Goal: Task Accomplishment & Management: Use online tool/utility

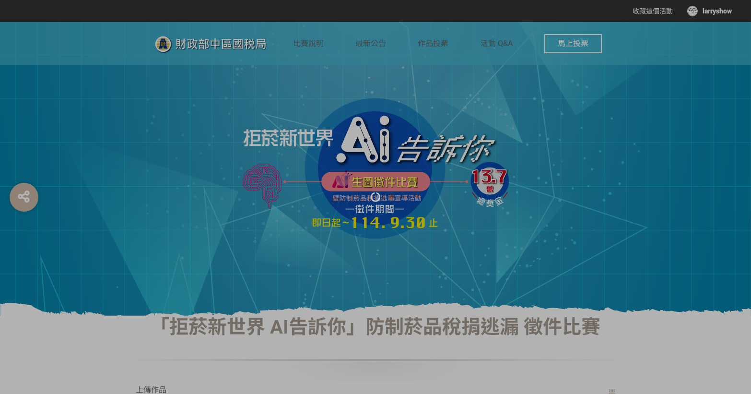
scroll to position [130, 0]
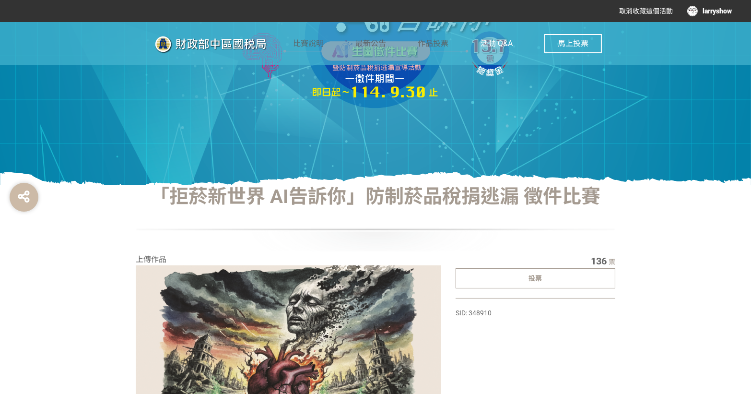
click at [492, 47] on span "活動 Q&A" at bounding box center [496, 43] width 32 height 9
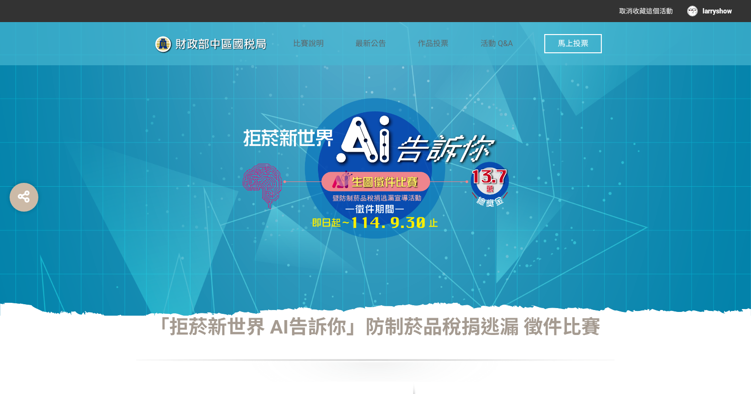
click at [570, 48] on button "馬上投票" at bounding box center [573, 43] width 58 height 19
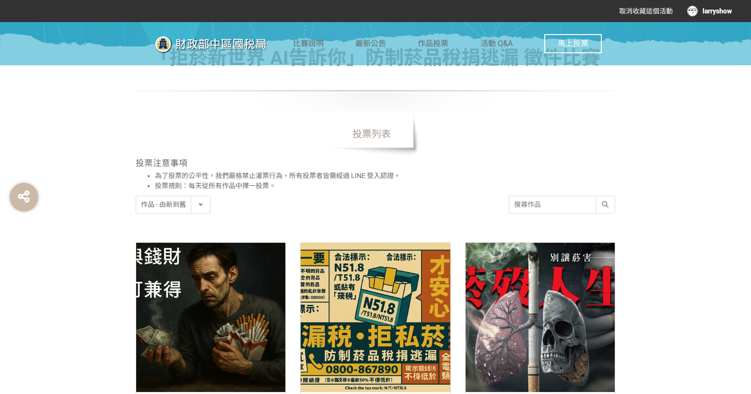
scroll to position [305, 0]
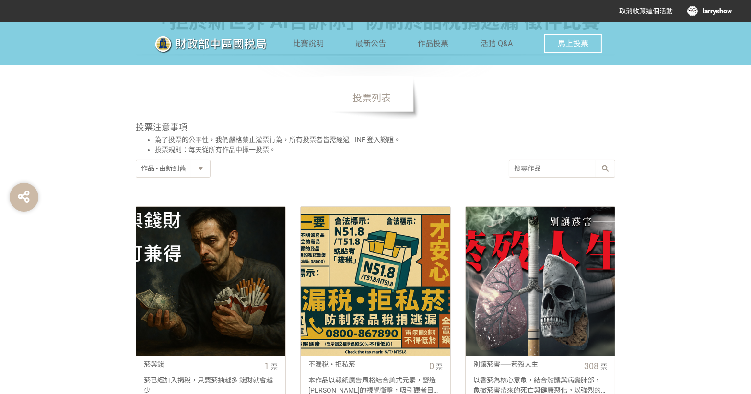
click at [177, 172] on select "作品 - 由新到舊 作品 - 由舊到新 票數 - 由多到少 票數 - 由少到多" at bounding box center [173, 168] width 74 height 17
click at [183, 165] on select "作品 - 由新到舊 作品 - 由舊到新 票數 - 由多到少 票數 - 由少到多" at bounding box center [173, 168] width 74 height 17
select select "vote"
click at [136, 160] on select "作品 - 由新到舊 作品 - 由舊到新 票數 - 由多到少 票數 - 由少到多" at bounding box center [173, 168] width 74 height 17
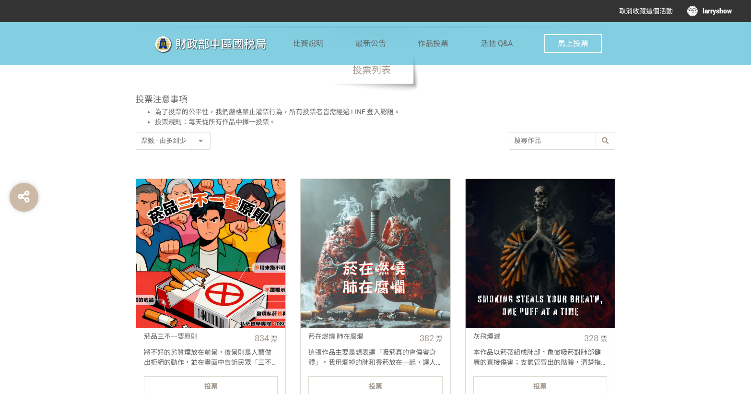
scroll to position [479, 0]
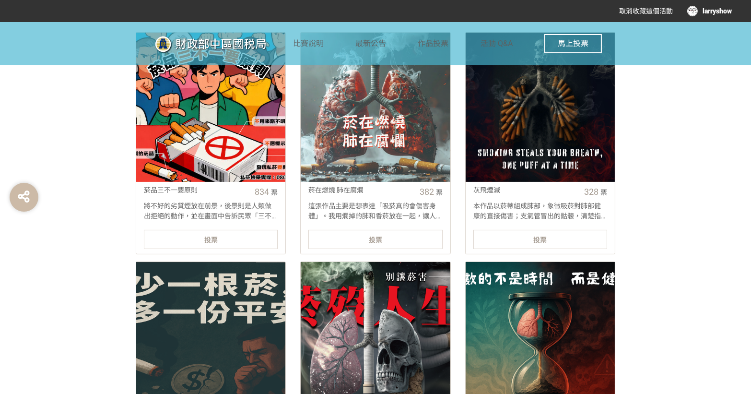
drag, startPoint x: 93, startPoint y: 236, endPoint x: 78, endPoint y: 245, distance: 17.6
drag, startPoint x: 93, startPoint y: 243, endPoint x: 80, endPoint y: 250, distance: 15.4
drag, startPoint x: 93, startPoint y: 246, endPoint x: 86, endPoint y: 252, distance: 8.9
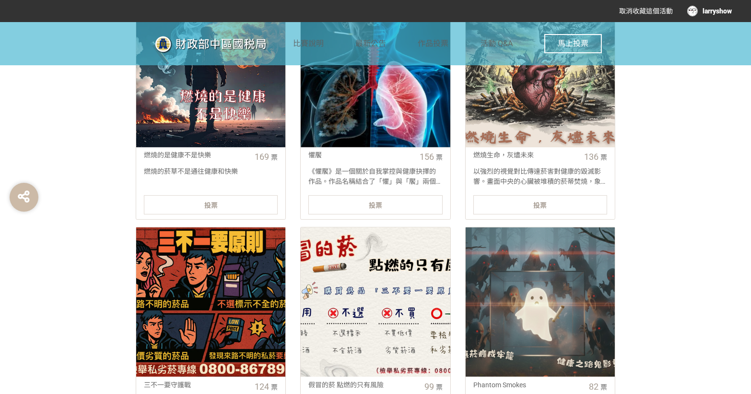
scroll to position [1002, 0]
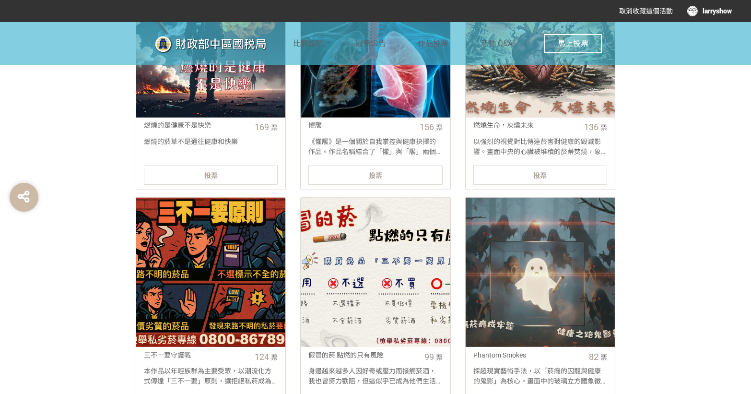
drag, startPoint x: 94, startPoint y: 245, endPoint x: 83, endPoint y: 211, distance: 35.2
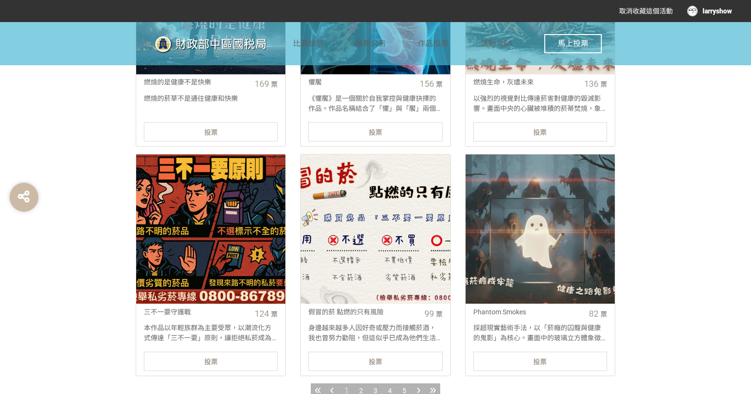
scroll to position [1046, 0]
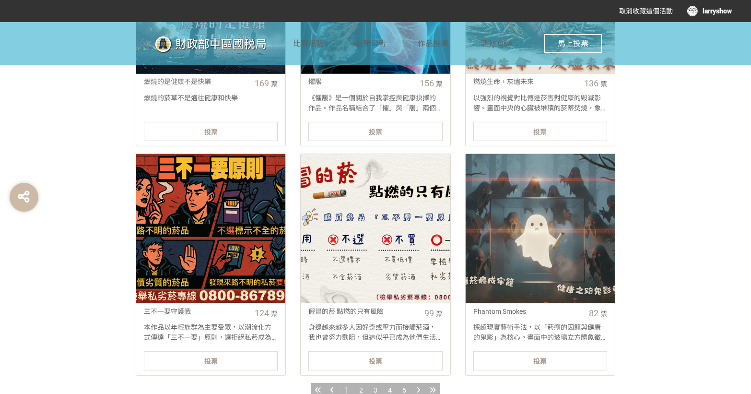
drag, startPoint x: 92, startPoint y: 270, endPoint x: 60, endPoint y: 307, distance: 47.9
click at [197, 267] on div at bounding box center [210, 228] width 149 height 149
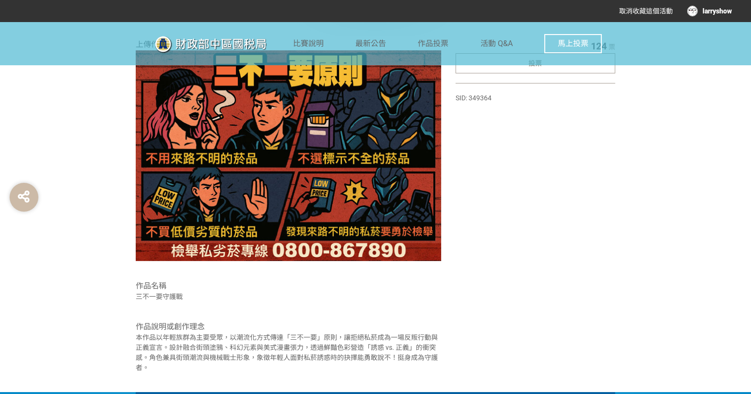
scroll to position [349, 0]
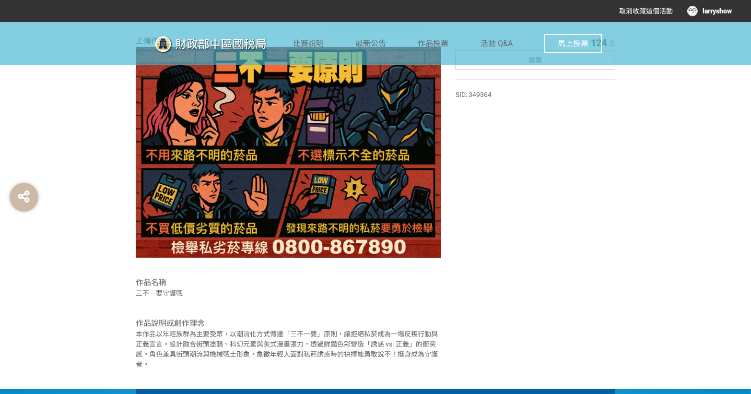
drag, startPoint x: 101, startPoint y: 248, endPoint x: 54, endPoint y: 299, distance: 69.9
click at [54, 299] on div "「拒菸新世界 AI告訴你」防制菸品稅捐逃漏 徵件比賽 上傳作品 作品名稱 三不一要守護戰 作品說明或創作理念 本作品以年輕族群為主要受眾，以潮流化方式傳達「三…" at bounding box center [375, 178] width 751 height 422
drag, startPoint x: 70, startPoint y: 293, endPoint x: 27, endPoint y: 303, distance: 44.1
click at [27, 303] on div "「拒菸新世界 AI告訴你」防制菸品稅捐逃漏 徵件比賽 上傳作品 作品名稱 三不一要守護戰 作品說明或創作理念 本作品以年輕族群為主要受眾，以潮流化方式傳達「三…" at bounding box center [375, 178] width 751 height 422
select select "vote"
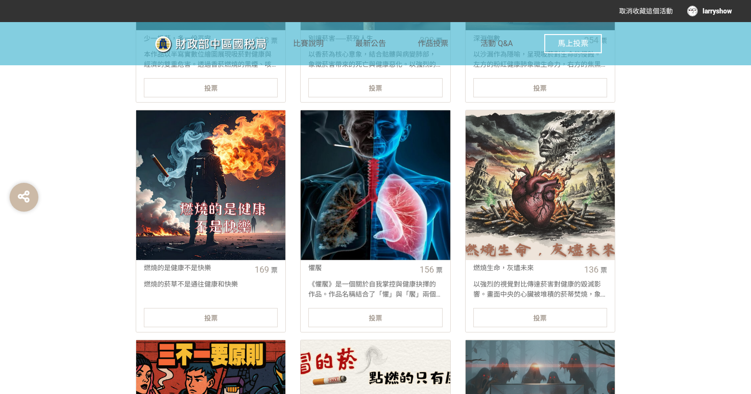
click at [599, 170] on div at bounding box center [540, 184] width 149 height 149
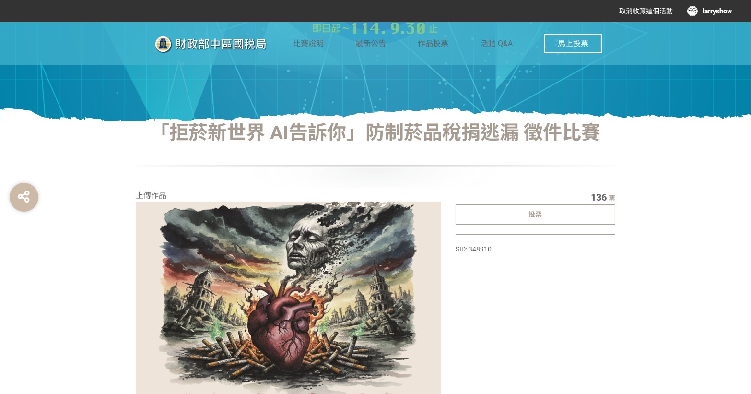
scroll to position [392, 0]
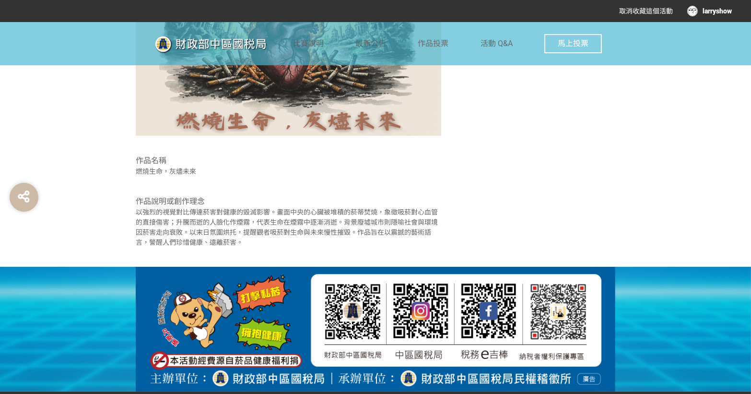
select select "vote"
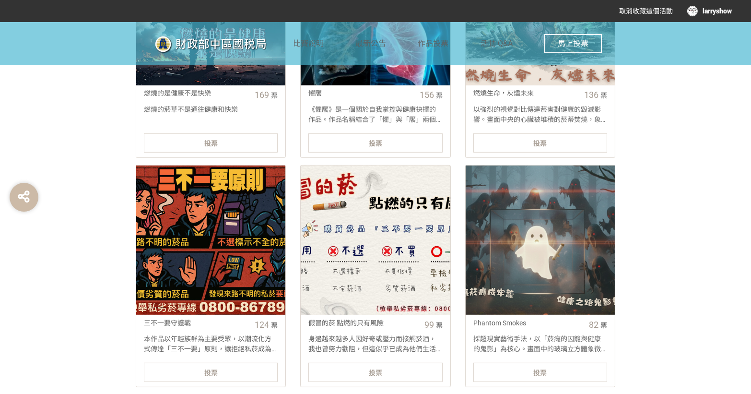
click at [211, 206] on div at bounding box center [210, 239] width 149 height 149
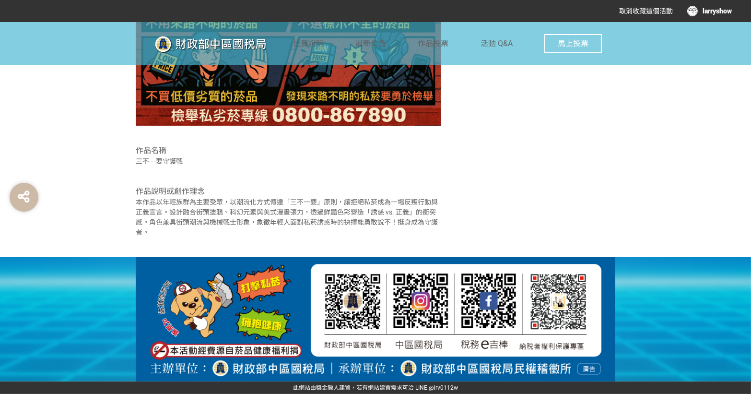
select select "vote"
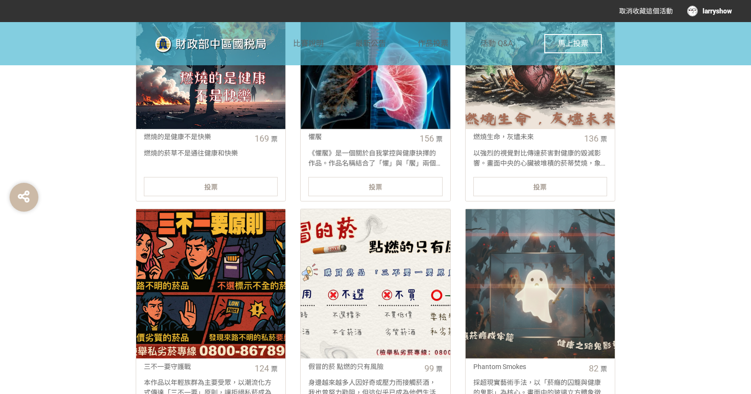
click at [569, 102] on div at bounding box center [540, 53] width 149 height 149
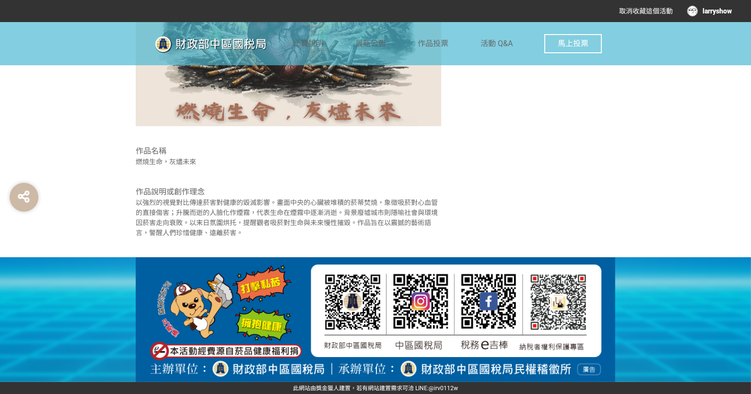
scroll to position [486, 0]
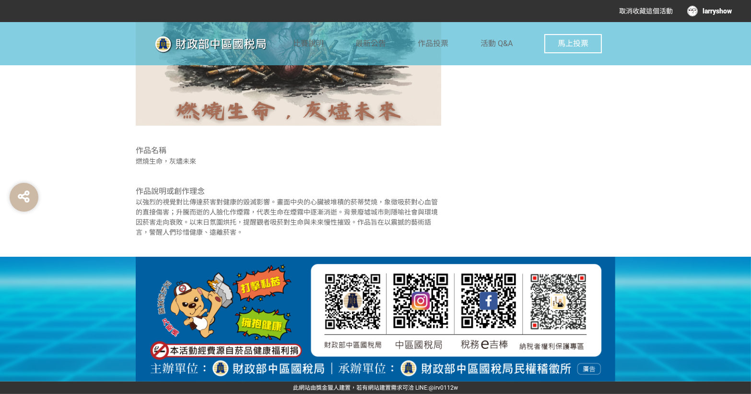
drag, startPoint x: 93, startPoint y: 177, endPoint x: 88, endPoint y: 173, distance: 6.5
drag, startPoint x: 88, startPoint y: 173, endPoint x: 68, endPoint y: 146, distance: 32.9
click at [68, 146] on div "「拒菸新世界 AI告訴你」防制菸品稅捐逃漏 徵件比賽 上傳作品 作品名稱 燃燒生命，灰燼未來 作品說明或創作理念 以[PERSON_NAME]的視覺對比傳達菸…" at bounding box center [375, 43] width 751 height 427
drag, startPoint x: 94, startPoint y: 156, endPoint x: 81, endPoint y: 146, distance: 16.8
click at [81, 146] on div "「拒菸新世界 AI告訴你」防制菸品稅捐逃漏 徵件比賽 上傳作品 作品名稱 燃燒生命，灰燼未來 作品說明或創作理念 以[PERSON_NAME]的視覺對比傳達菸…" at bounding box center [375, 43] width 751 height 427
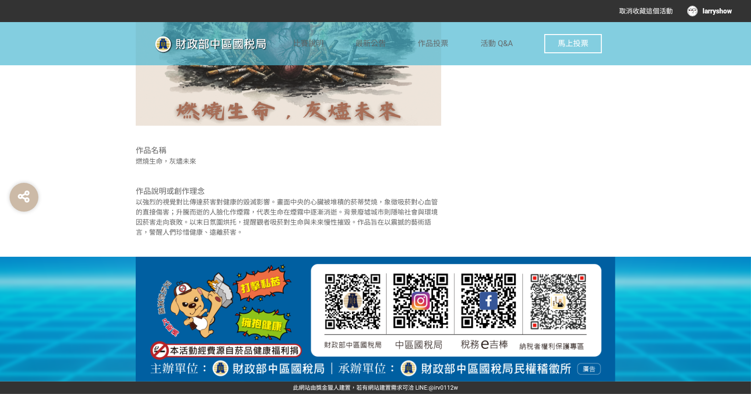
drag, startPoint x: 99, startPoint y: 151, endPoint x: 72, endPoint y: 135, distance: 31.4
click at [72, 135] on div "「拒菸新世界 AI告訴你」防制菸品稅捐逃漏 徵件比賽 上傳作品 作品名稱 燃燒生命，灰燼未來 作品說明或創作理念 以[PERSON_NAME]的視覺對比傳達菸…" at bounding box center [375, 43] width 751 height 427
drag, startPoint x: 108, startPoint y: 161, endPoint x: 73, endPoint y: 134, distance: 44.0
click at [73, 134] on div "「拒菸新世界 AI告訴你」防制菸品稅捐逃漏 徵件比賽 上傳作品 作品名稱 燃燒生命，灰燼未來 作品說明或創作理念 以[PERSON_NAME]的視覺對比傳達菸…" at bounding box center [375, 43] width 751 height 427
drag, startPoint x: 101, startPoint y: 148, endPoint x: 60, endPoint y: 138, distance: 42.1
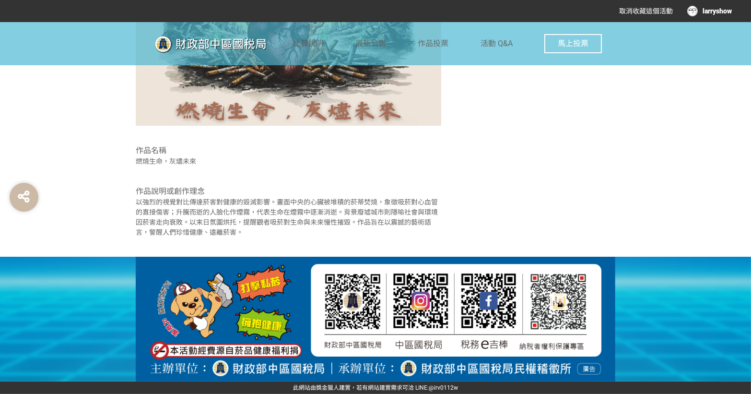
click at [60, 138] on div "「拒菸新世界 AI告訴你」防制菸品稅捐逃漏 徵件比賽 上傳作品 作品名稱 燃燒生命，灰燼未來 作品說明或創作理念 以[PERSON_NAME]的視覺對比傳達菸…" at bounding box center [375, 43] width 751 height 427
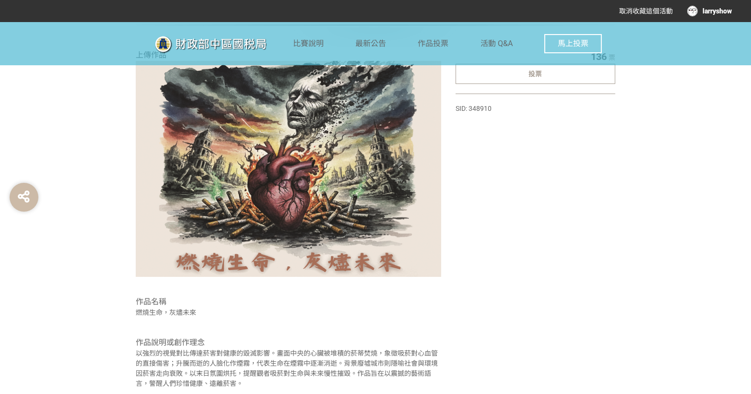
scroll to position [312, 0]
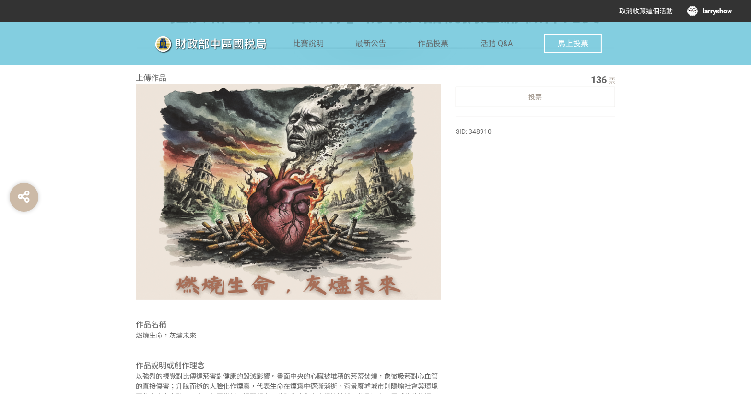
select select "vote"
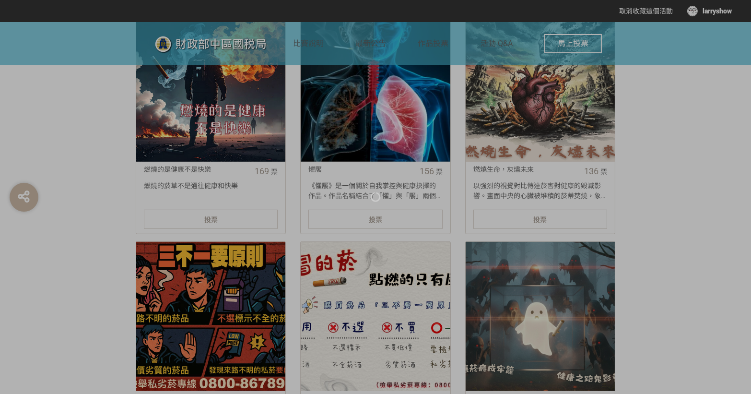
scroll to position [991, 0]
